Goal: Find contact information: Find contact information

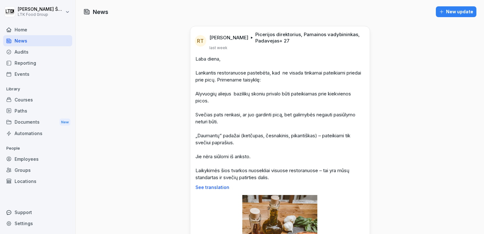
click at [26, 157] on div "Employees" at bounding box center [37, 158] width 69 height 11
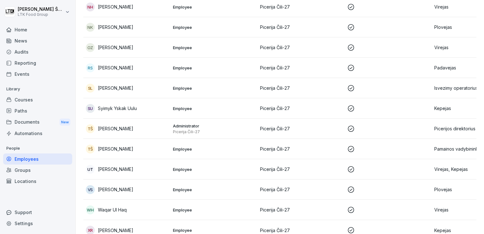
scroll to position [358, 0]
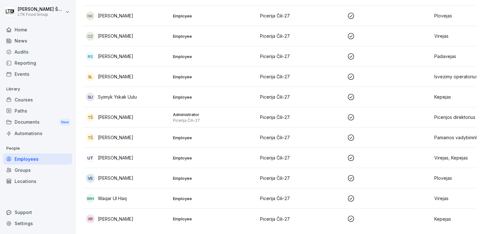
click at [141, 173] on div "VS [PERSON_NAME]" at bounding box center [127, 177] width 82 height 9
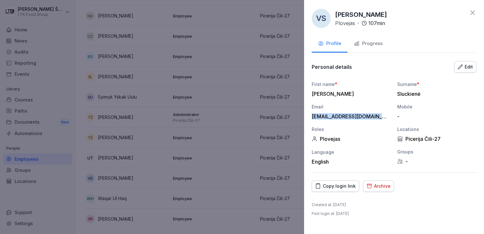
drag, startPoint x: 311, startPoint y: 115, endPoint x: 386, endPoint y: 119, distance: 75.1
click at [386, 119] on div "First name * [PERSON_NAME] Surname * Sluckienė Email [EMAIL_ADDRESS][DOMAIN_NAM…" at bounding box center [393, 123] width 165 height 84
drag, startPoint x: 386, startPoint y: 119, endPoint x: 371, endPoint y: 113, distance: 16.6
copy div "[EMAIL_ADDRESS][DOMAIN_NAME]"
click at [472, 11] on icon at bounding box center [472, 13] width 8 height 8
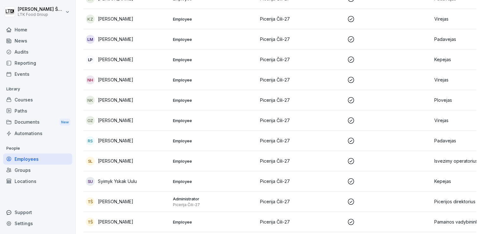
scroll to position [263, 0]
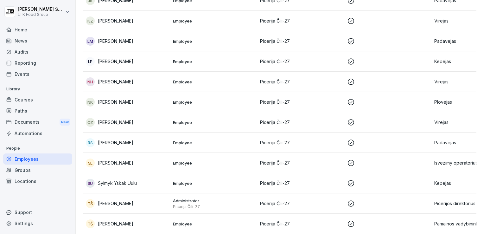
click at [97, 101] on div "NK [PERSON_NAME]" at bounding box center [127, 101] width 82 height 9
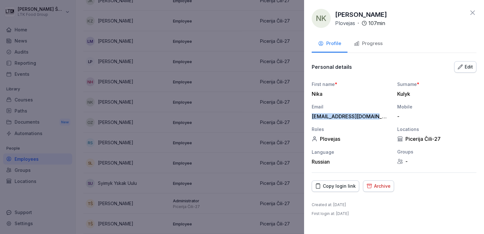
drag, startPoint x: 310, startPoint y: 116, endPoint x: 372, endPoint y: 117, distance: 62.1
click at [372, 117] on div "NK [PERSON_NAME] Plovejas · 107 min Profile Progress Personal details Edit Firs…" at bounding box center [394, 117] width 180 height 234
drag, startPoint x: 372, startPoint y: 117, endPoint x: 366, endPoint y: 114, distance: 7.2
copy div "[EMAIL_ADDRESS][DOMAIN_NAME]"
click at [471, 12] on icon at bounding box center [472, 12] width 4 height 4
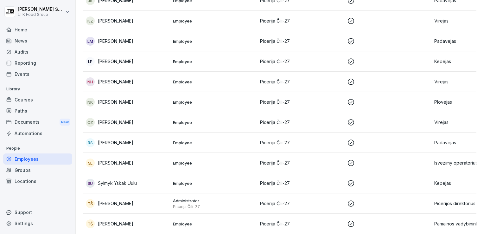
click at [125, 123] on p "[PERSON_NAME]" at bounding box center [115, 122] width 35 height 7
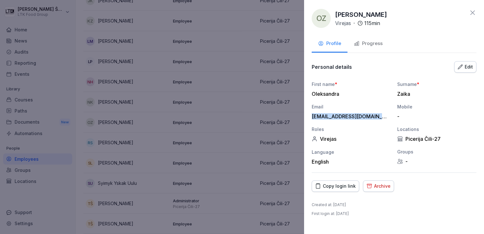
drag, startPoint x: 312, startPoint y: 114, endPoint x: 386, endPoint y: 117, distance: 74.4
click at [386, 117] on div "[EMAIL_ADDRESS][DOMAIN_NAME]" at bounding box center [349, 116] width 76 height 6
drag, startPoint x: 386, startPoint y: 117, endPoint x: 380, endPoint y: 113, distance: 6.7
copy div "[EMAIL_ADDRESS][DOMAIN_NAME]"
click at [471, 13] on icon at bounding box center [472, 12] width 4 height 4
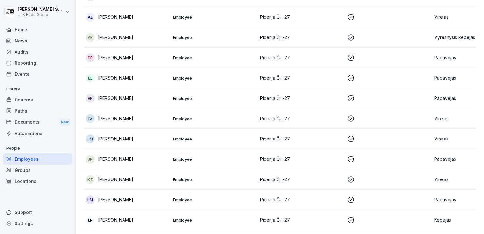
scroll to position [0, 0]
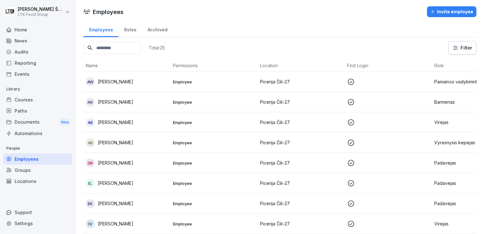
click at [27, 31] on div "Home" at bounding box center [37, 29] width 69 height 11
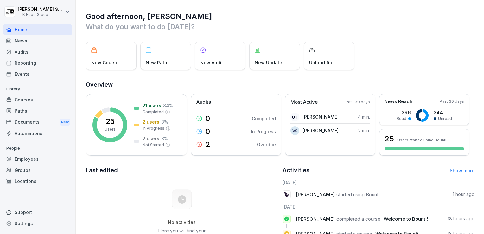
click at [23, 42] on div "News" at bounding box center [37, 40] width 69 height 11
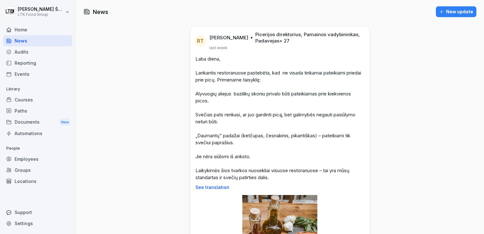
click at [32, 157] on div "Employees" at bounding box center [37, 158] width 69 height 11
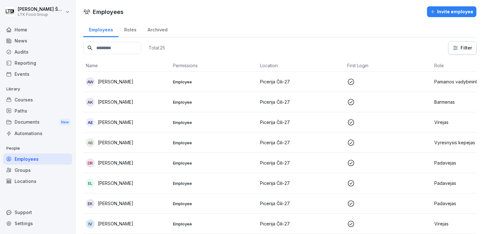
click at [133, 141] on div "AB [PERSON_NAME]" at bounding box center [127, 142] width 82 height 9
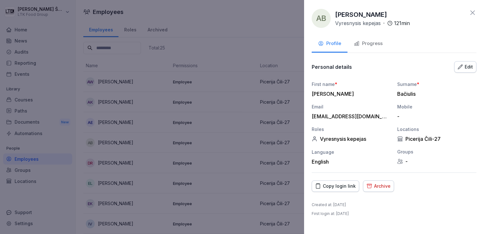
click at [371, 44] on div "Progress" at bounding box center [368, 43] width 29 height 7
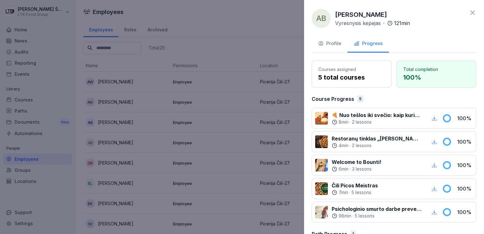
click at [149, 142] on div at bounding box center [242, 117] width 484 height 234
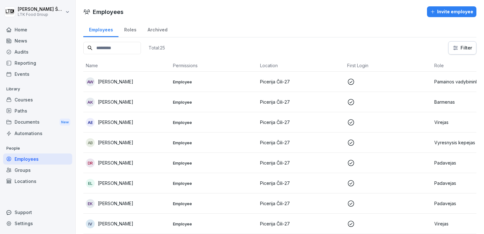
click at [124, 160] on p "[PERSON_NAME]" at bounding box center [115, 162] width 35 height 7
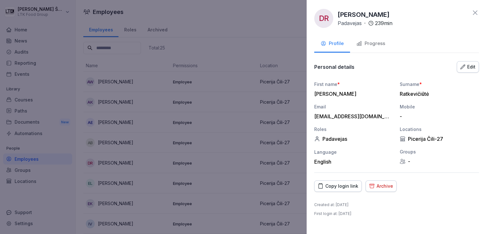
click at [126, 185] on div at bounding box center [242, 117] width 484 height 234
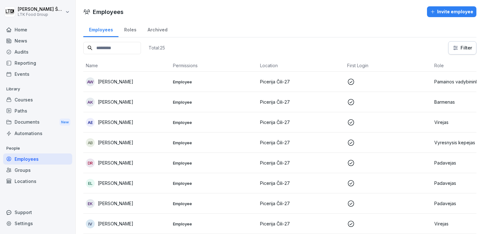
click at [126, 184] on p "[PERSON_NAME]" at bounding box center [115, 182] width 35 height 7
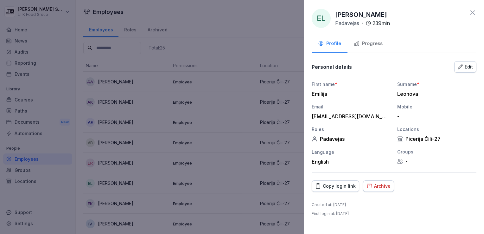
click at [121, 202] on div at bounding box center [242, 117] width 484 height 234
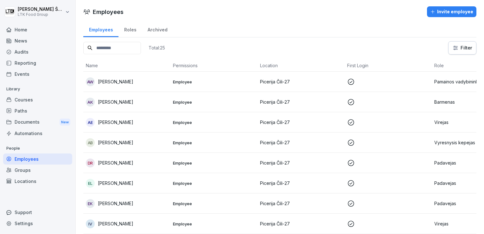
click at [121, 202] on p "[PERSON_NAME]" at bounding box center [115, 203] width 35 height 7
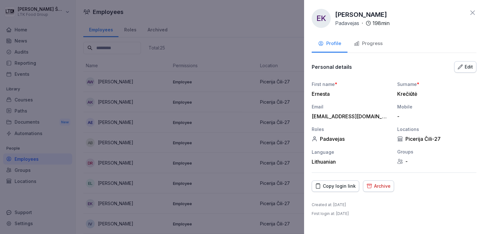
click at [367, 42] on div "Progress" at bounding box center [368, 43] width 29 height 7
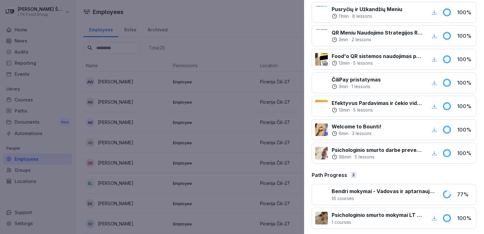
scroll to position [317, 0]
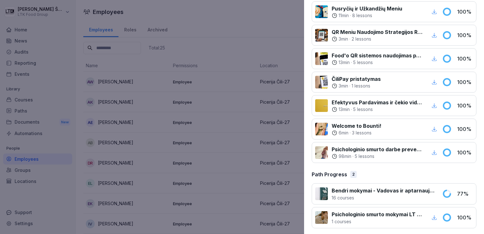
click at [171, 156] on div at bounding box center [242, 117] width 484 height 234
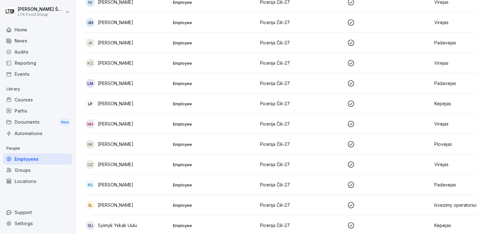
scroll to position [222, 0]
click at [158, 127] on td "NH [PERSON_NAME]" at bounding box center [126, 123] width 87 height 20
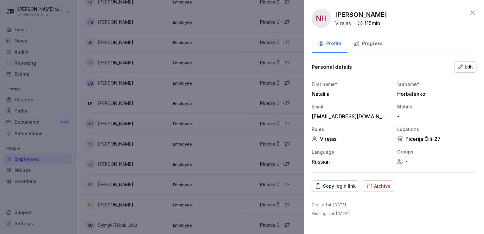
click at [359, 45] on div "Progress" at bounding box center [368, 43] width 29 height 7
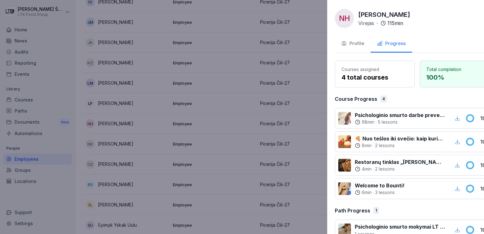
click at [128, 161] on div at bounding box center [242, 117] width 484 height 234
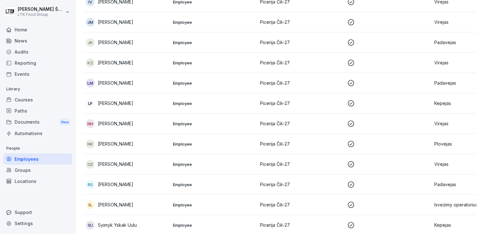
click at [127, 162] on p "[PERSON_NAME]" at bounding box center [115, 163] width 35 height 7
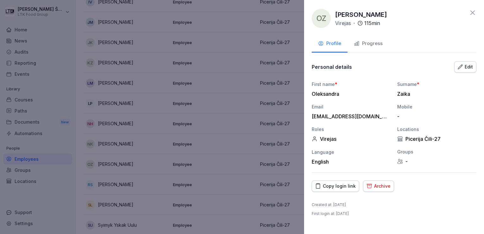
click at [117, 203] on div at bounding box center [242, 117] width 484 height 234
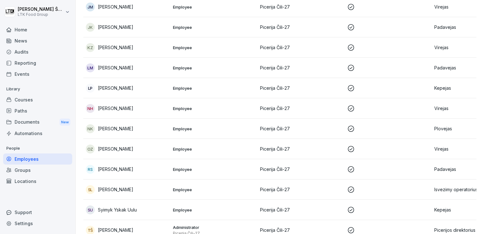
scroll to position [285, 0]
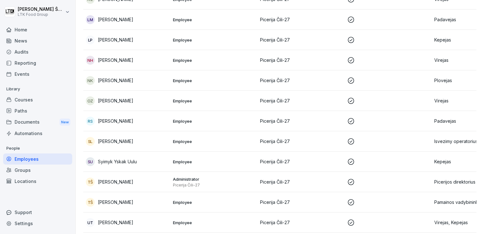
click at [120, 161] on p "Syimyk Yskak Uulu" at bounding box center [117, 161] width 39 height 7
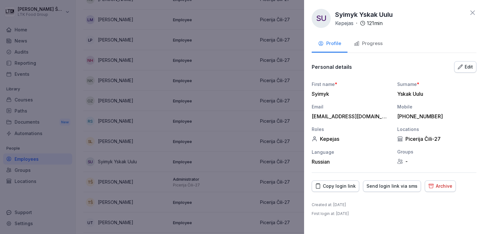
click at [368, 40] on div "Progress" at bounding box center [368, 43] width 29 height 7
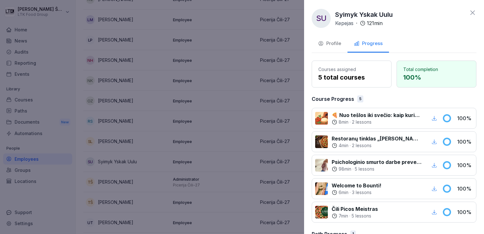
click at [122, 201] on div at bounding box center [242, 117] width 484 height 234
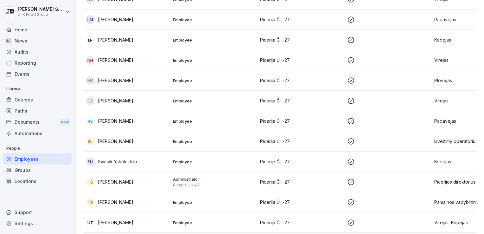
click at [123, 203] on p "[PERSON_NAME]" at bounding box center [115, 201] width 35 height 7
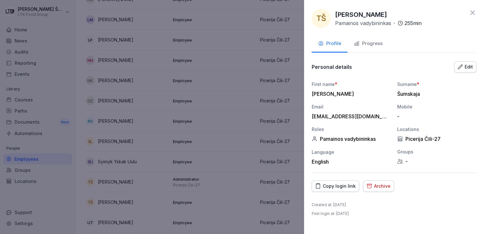
click at [380, 42] on div "Progress" at bounding box center [368, 43] width 29 height 7
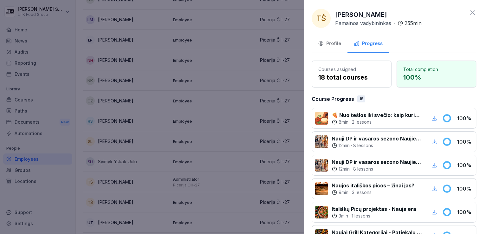
click at [112, 223] on div at bounding box center [242, 117] width 484 height 234
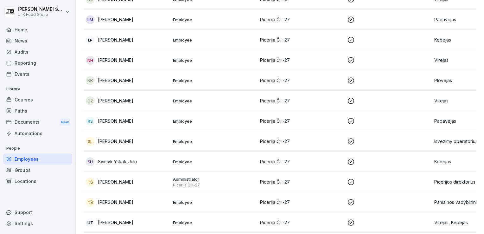
click at [115, 222] on p "[PERSON_NAME]" at bounding box center [115, 222] width 35 height 7
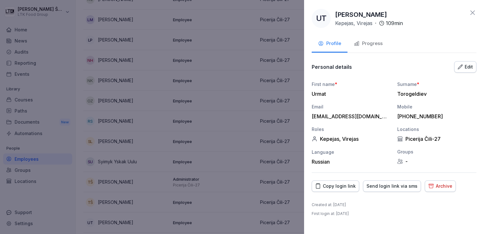
click at [366, 41] on div "Progress" at bounding box center [368, 43] width 29 height 7
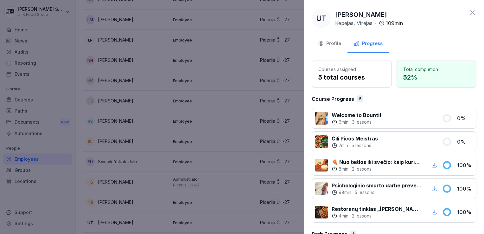
click at [136, 119] on div at bounding box center [242, 117] width 484 height 234
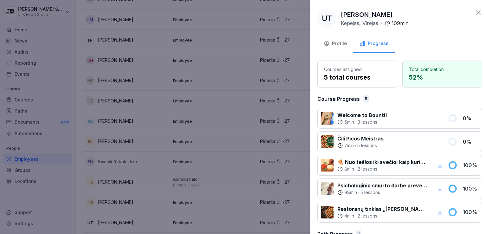
click at [137, 119] on div at bounding box center [242, 117] width 484 height 234
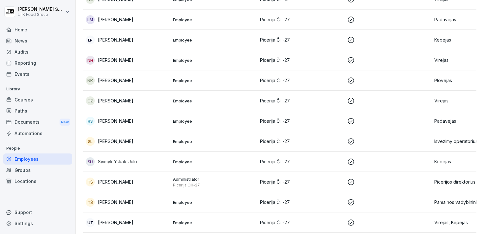
scroll to position [358, 0]
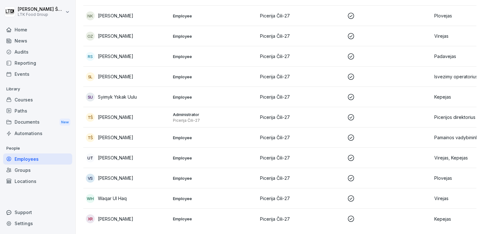
click at [128, 194] on div "[PERSON_NAME] Ul Haq" at bounding box center [127, 198] width 82 height 9
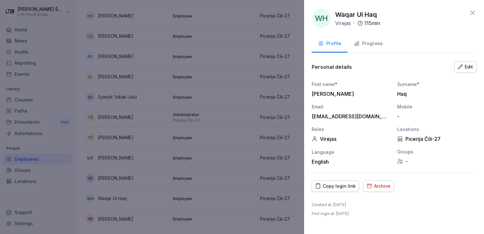
click at [364, 42] on div "Progress" at bounding box center [368, 43] width 29 height 7
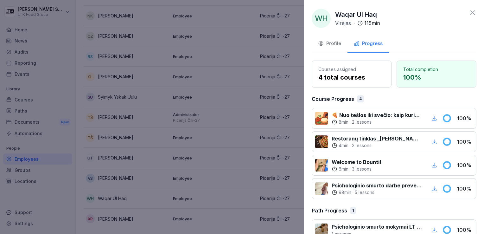
click at [143, 158] on div at bounding box center [242, 117] width 484 height 234
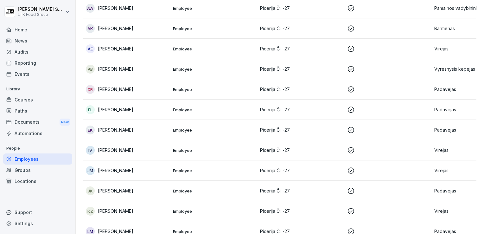
scroll to position [0, 0]
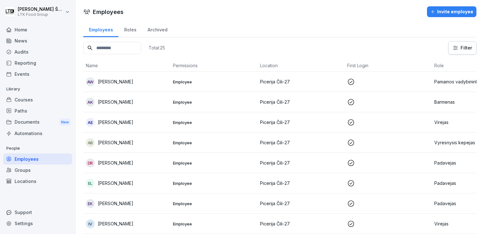
click at [116, 120] on p "[PERSON_NAME]" at bounding box center [115, 122] width 35 height 7
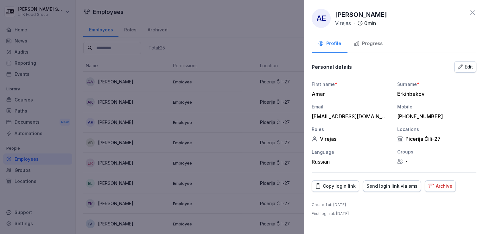
click at [474, 14] on icon at bounding box center [472, 12] width 4 height 4
